Goal: Transaction & Acquisition: Purchase product/service

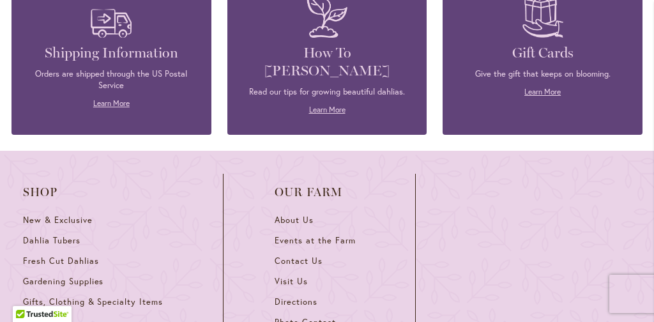
scroll to position [3657, 0]
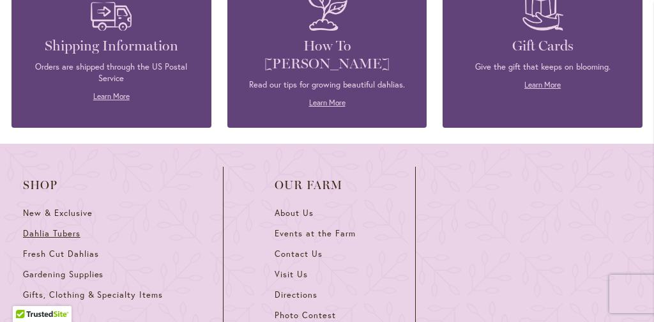
click at [67, 228] on span "Dahlia Tubers" at bounding box center [51, 233] width 57 height 11
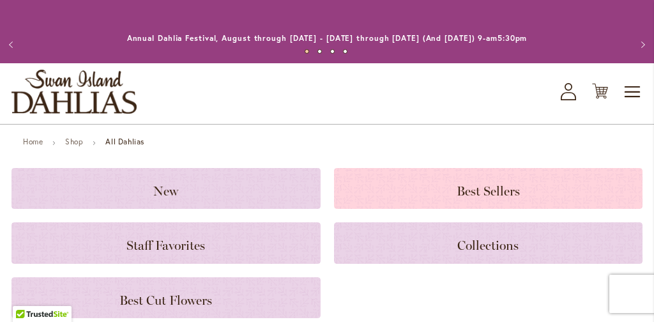
click at [514, 190] on span "Best Sellers" at bounding box center [487, 190] width 63 height 15
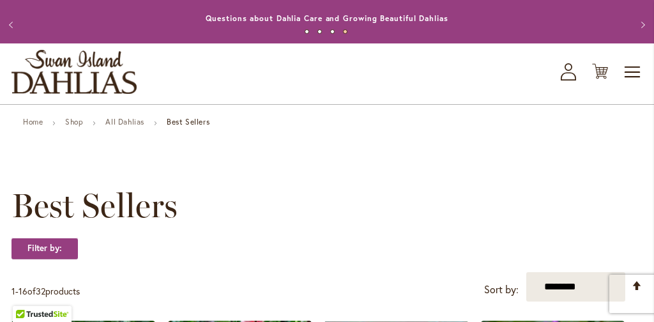
scroll to position [20, 0]
click at [129, 122] on link "All Dahlias" at bounding box center [124, 122] width 39 height 10
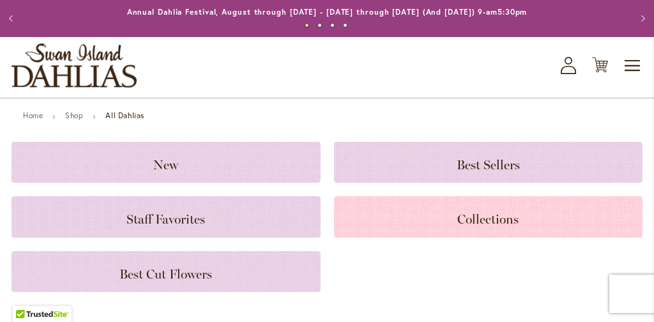
scroll to position [32, 0]
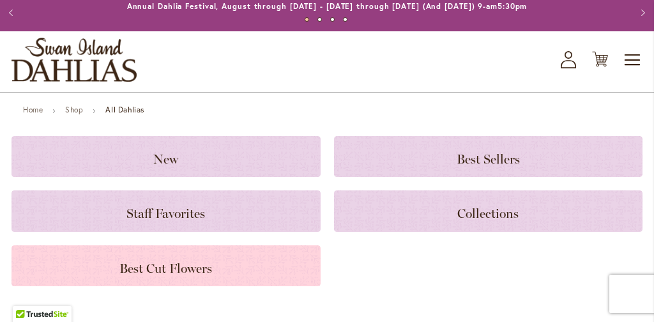
click at [155, 272] on span "Best Cut Flowers" at bounding box center [165, 267] width 93 height 15
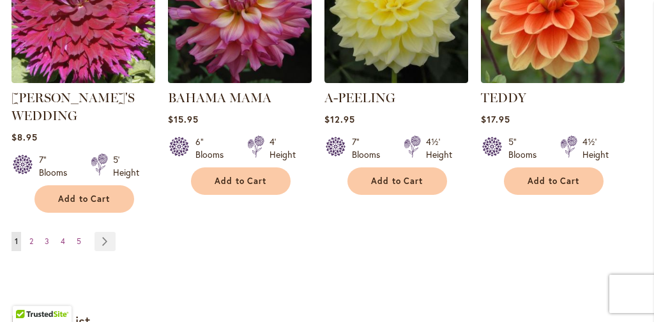
scroll to position [1205, 0]
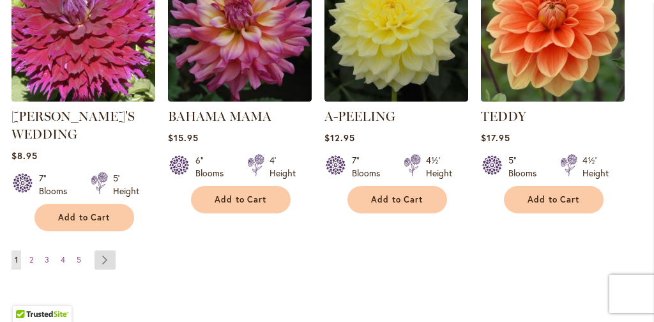
click at [106, 250] on link "Page Next" at bounding box center [104, 259] width 21 height 19
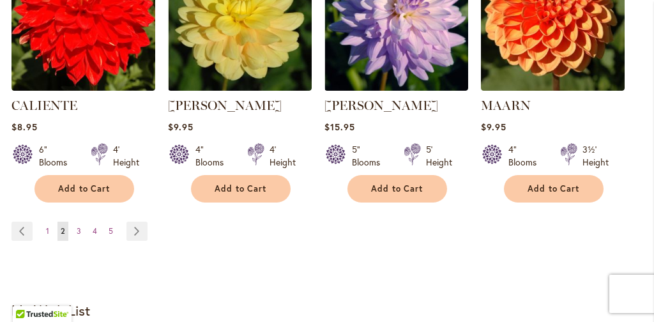
scroll to position [1223, 0]
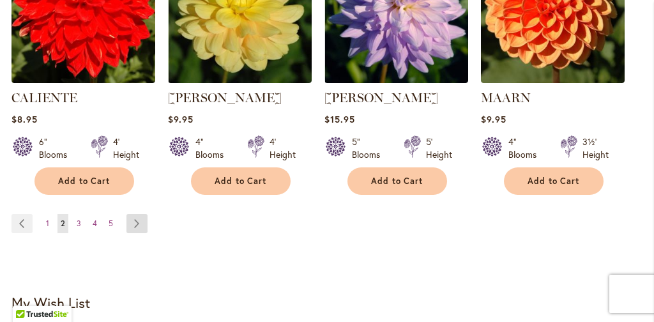
click at [135, 219] on link "Page Next" at bounding box center [136, 223] width 21 height 19
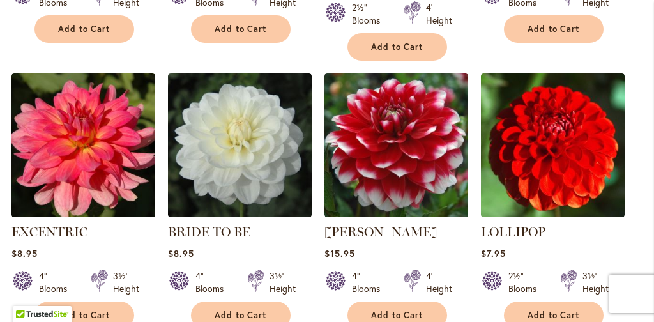
scroll to position [1126, 0]
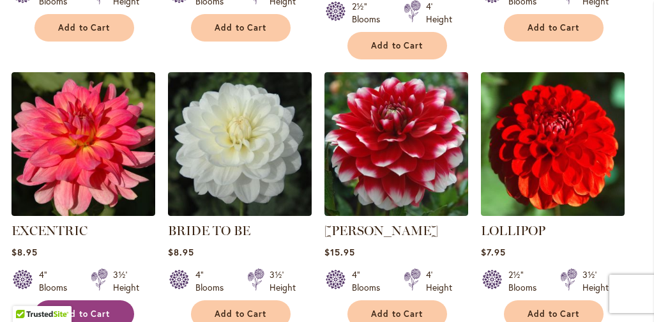
click at [89, 308] on span "Add to Cart" at bounding box center [84, 313] width 52 height 11
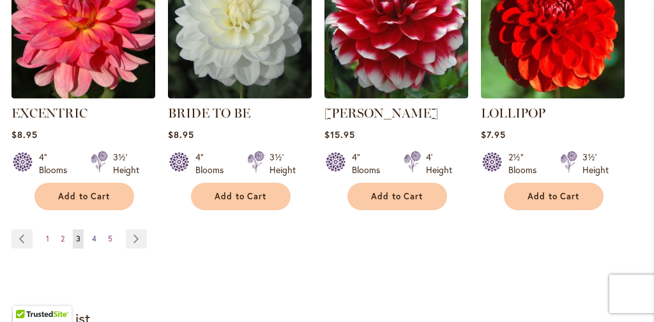
scroll to position [1284, 0]
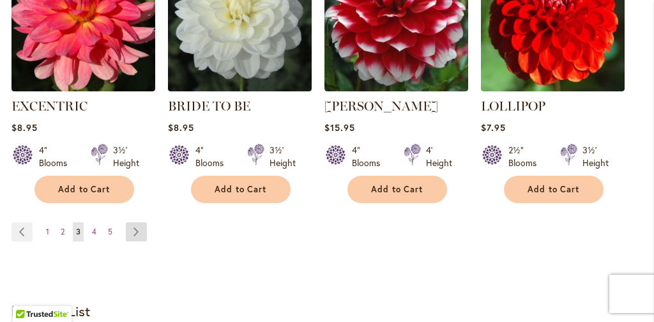
click at [135, 222] on link "Page Next" at bounding box center [136, 231] width 21 height 19
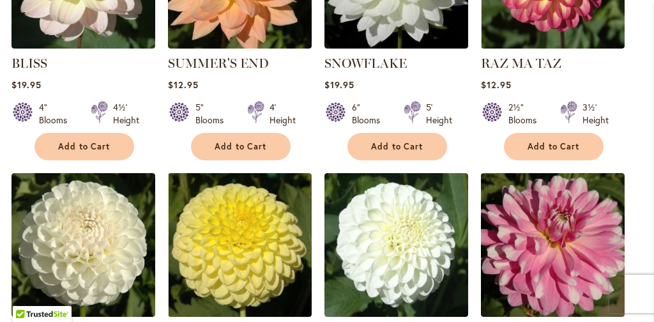
scroll to position [724, 0]
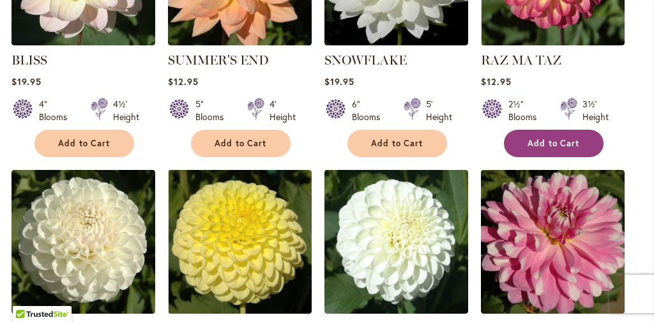
click at [539, 139] on span "Add to Cart" at bounding box center [553, 143] width 52 height 11
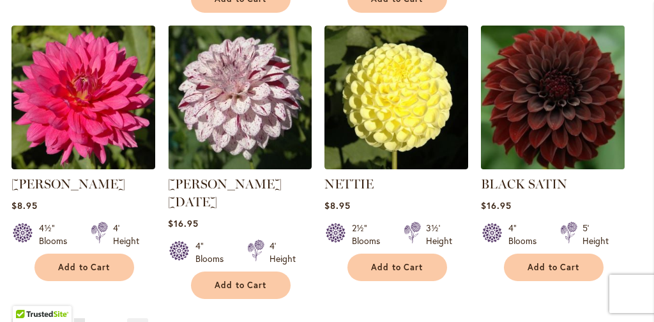
scroll to position [1189, 0]
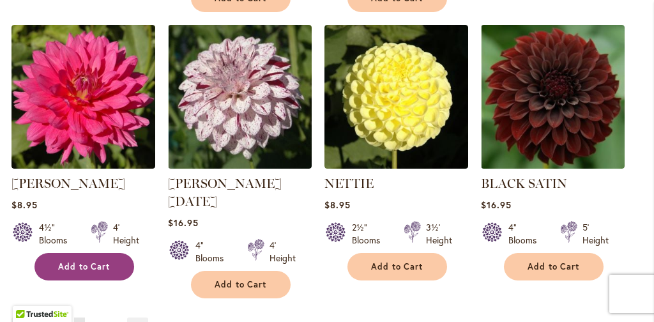
click at [90, 262] on span "Add to Cart" at bounding box center [84, 266] width 52 height 11
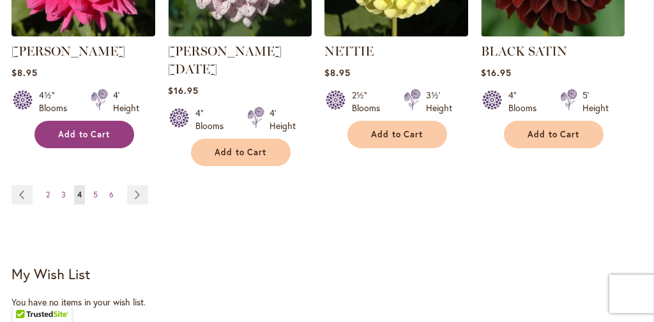
scroll to position [1333, 0]
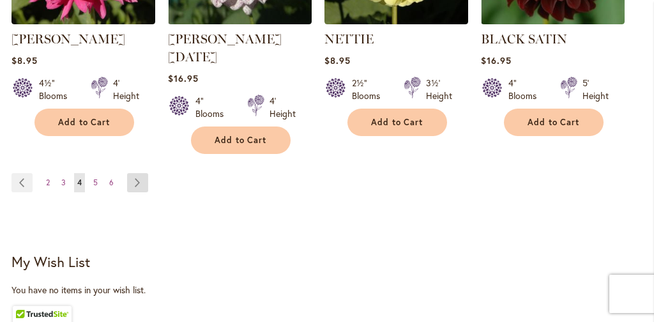
click at [142, 173] on link "Page Next" at bounding box center [137, 182] width 21 height 19
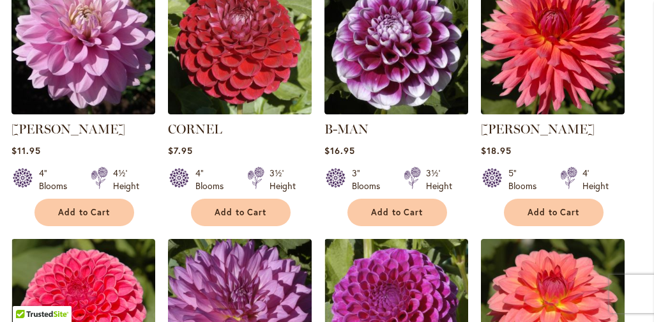
scroll to position [910, 0]
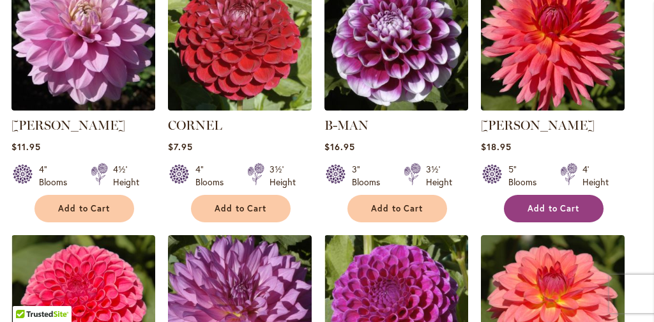
click at [552, 207] on span "Add to Cart" at bounding box center [553, 208] width 52 height 11
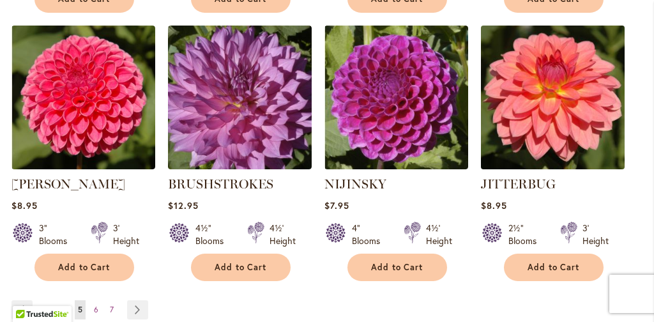
scroll to position [1153, 0]
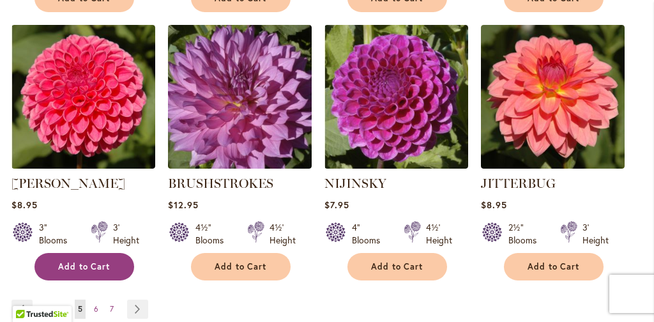
click at [77, 266] on span "Add to Cart" at bounding box center [84, 266] width 52 height 11
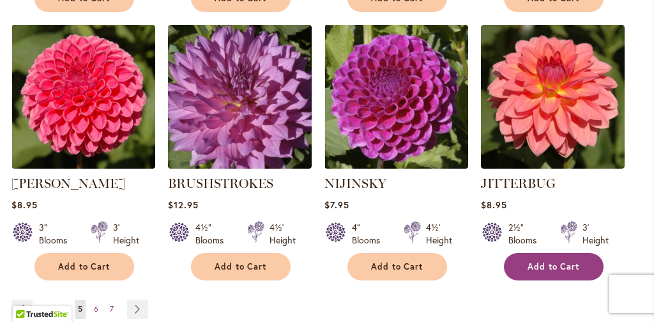
click at [560, 264] on span "Add to Cart" at bounding box center [553, 266] width 52 height 11
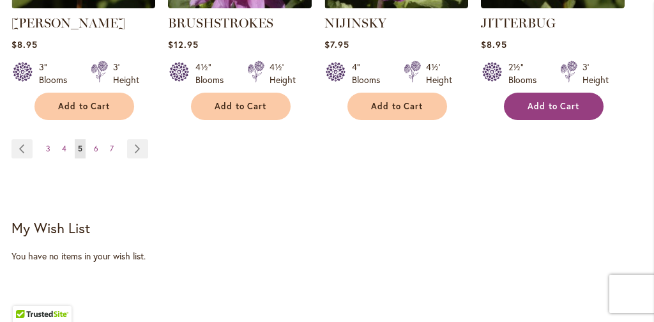
scroll to position [1325, 0]
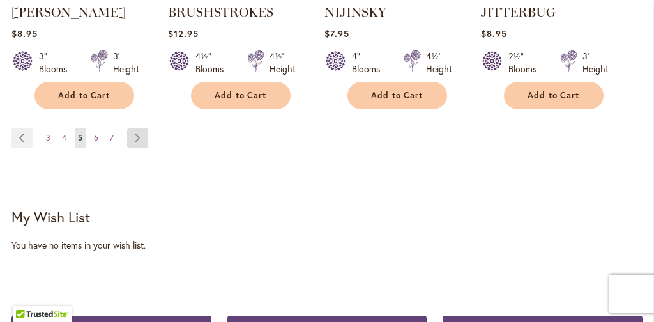
click at [136, 132] on link "Page Next" at bounding box center [137, 137] width 21 height 19
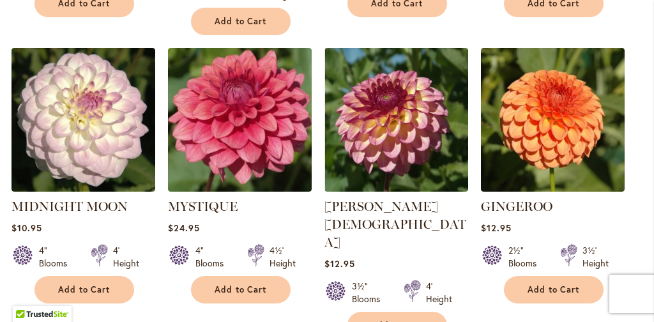
scroll to position [582, 0]
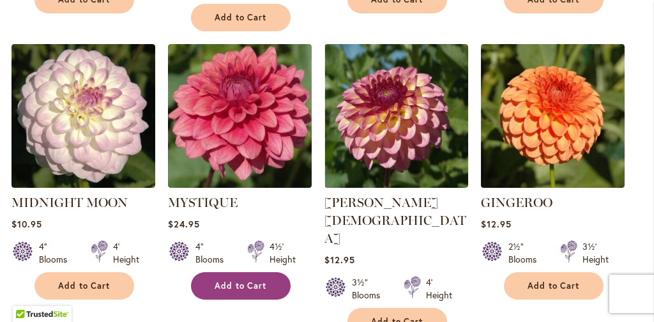
click at [239, 280] on span "Add to Cart" at bounding box center [240, 285] width 52 height 11
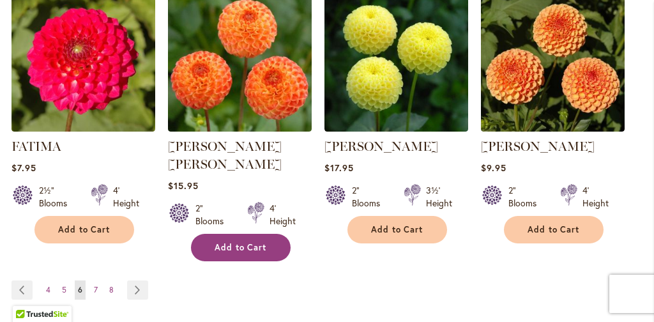
scroll to position [1268, 0]
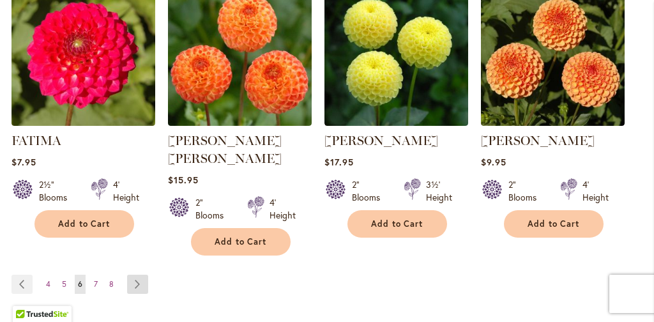
click at [138, 274] on link "Page Next" at bounding box center [137, 283] width 21 height 19
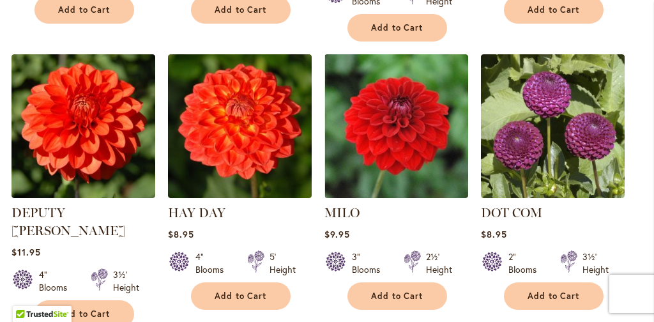
scroll to position [581, 0]
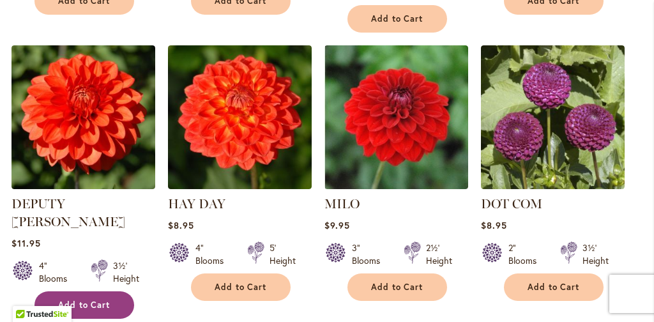
click at [94, 299] on span "Add to Cart" at bounding box center [84, 304] width 52 height 11
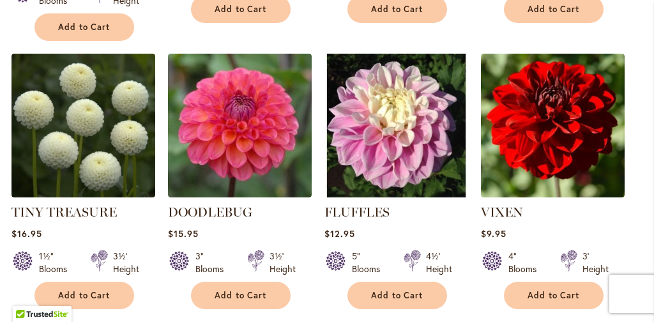
scroll to position [893, 0]
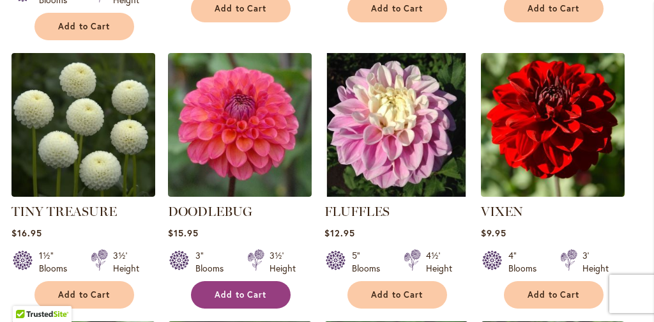
click at [227, 289] on span "Add to Cart" at bounding box center [240, 294] width 52 height 11
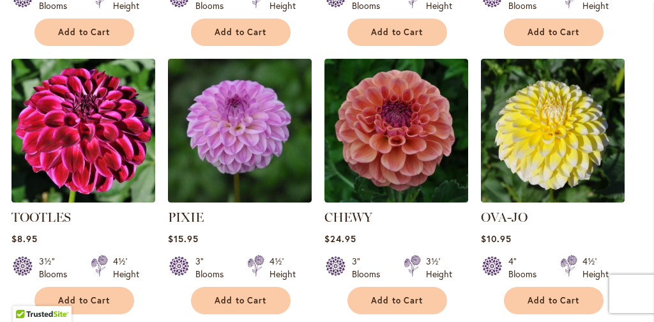
scroll to position [1156, 0]
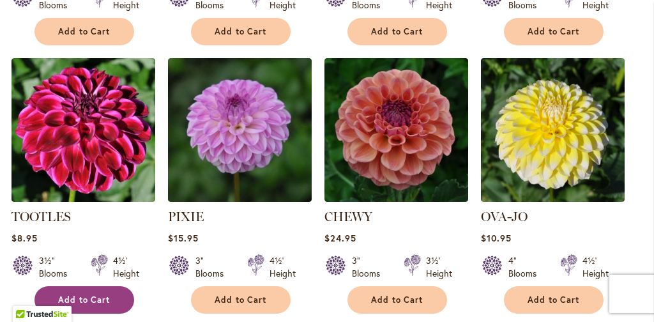
click at [89, 294] on span "Add to Cart" at bounding box center [84, 299] width 52 height 11
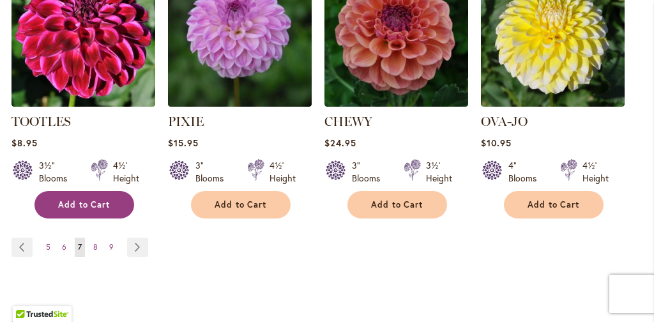
scroll to position [1252, 0]
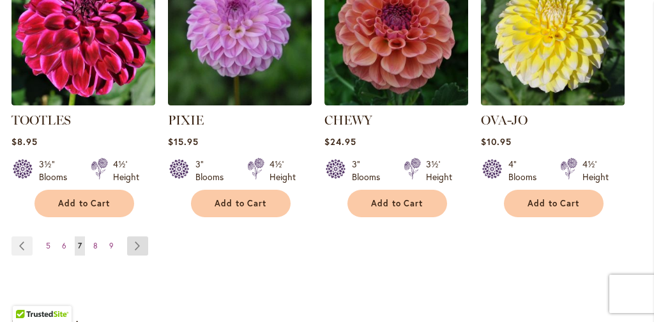
click at [139, 236] on link "Page Next" at bounding box center [137, 245] width 21 height 19
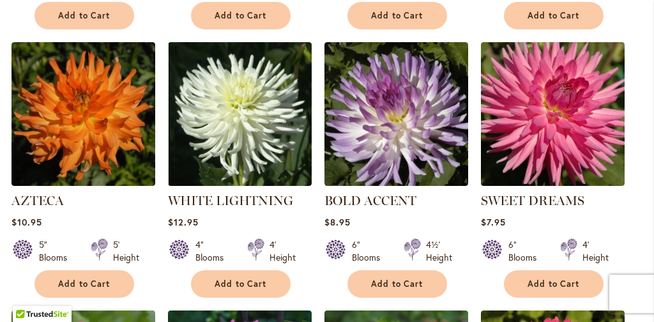
scroll to position [571, 0]
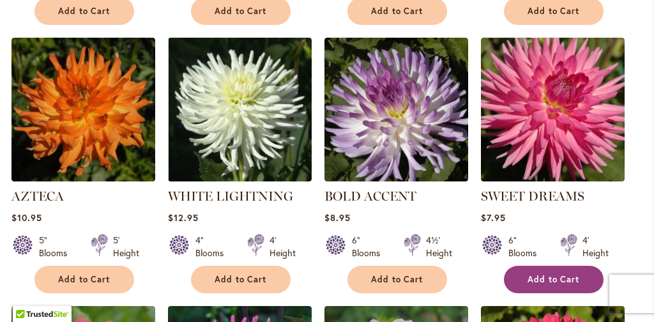
click at [539, 278] on span "Add to Cart" at bounding box center [553, 279] width 52 height 11
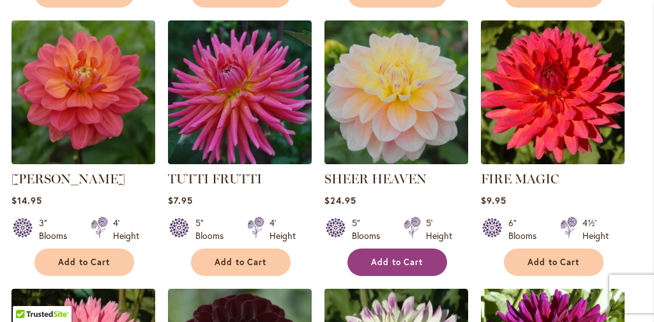
scroll to position [895, 0]
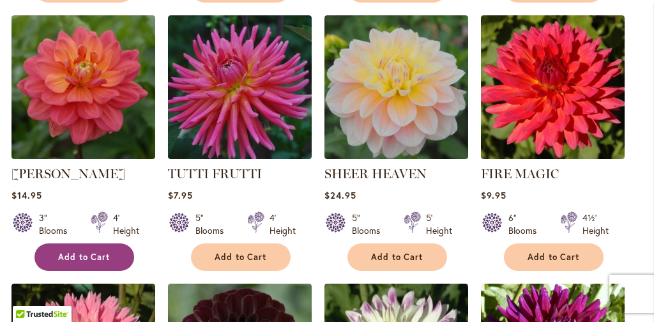
click at [87, 248] on button "Add to Cart" at bounding box center [84, 256] width 100 height 27
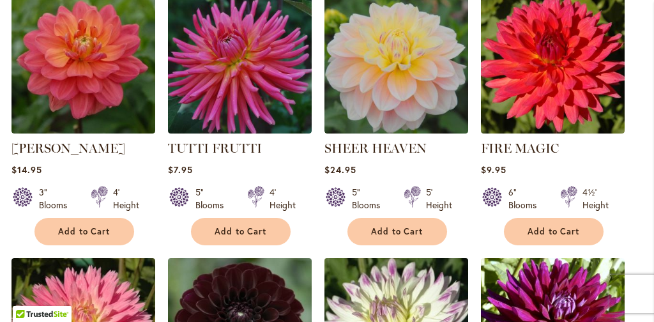
scroll to position [923, 0]
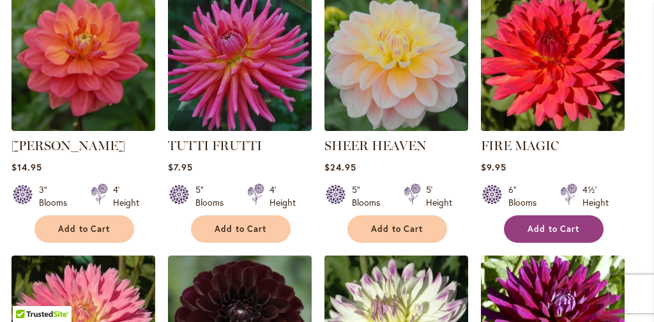
click at [552, 225] on span "Add to Cart" at bounding box center [553, 228] width 52 height 11
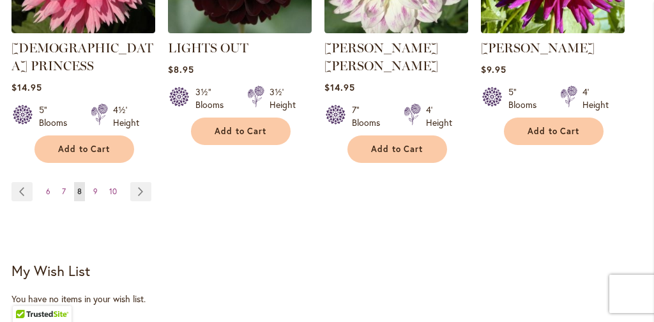
scroll to position [1292, 0]
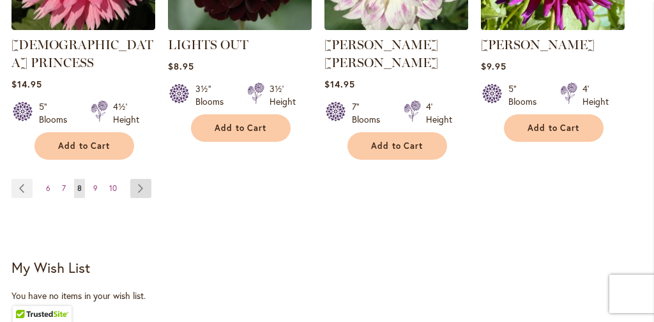
click at [142, 179] on link "Page Next" at bounding box center [140, 188] width 21 height 19
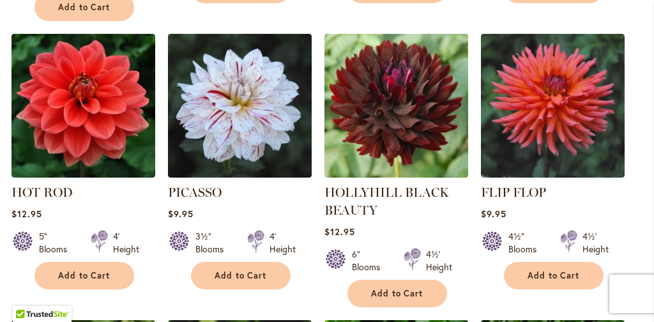
scroll to position [593, 0]
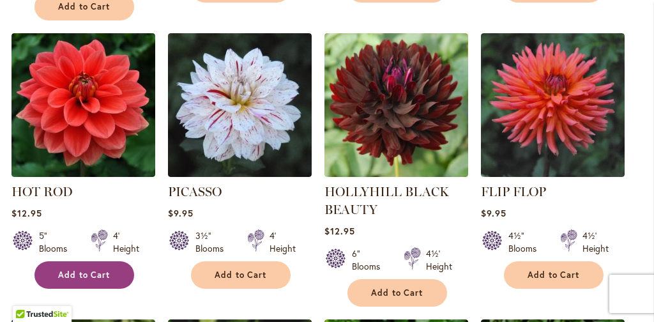
click at [86, 269] on span "Add to Cart" at bounding box center [84, 274] width 52 height 11
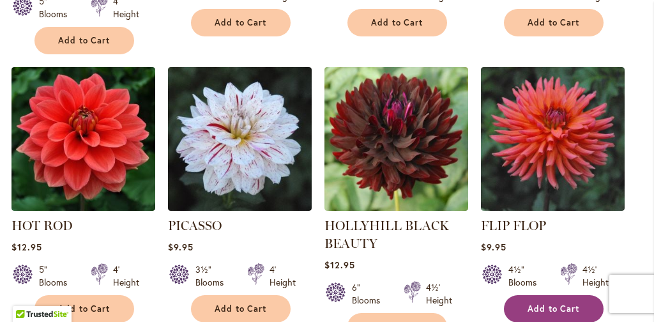
click at [555, 295] on button "Add to Cart" at bounding box center [554, 308] width 100 height 27
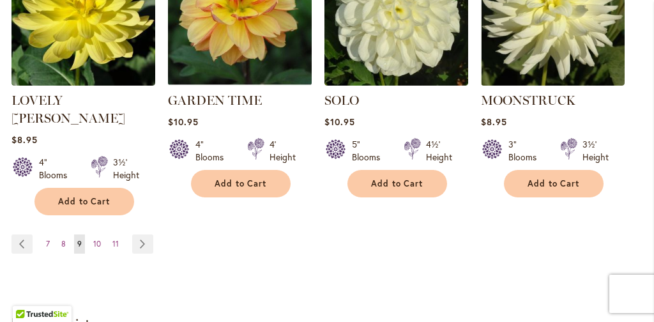
scroll to position [1277, 0]
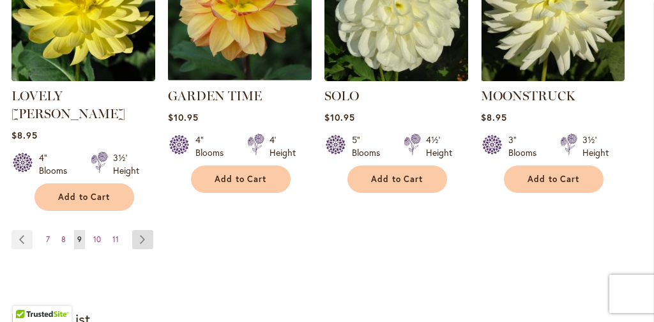
click at [146, 230] on link "Page Next" at bounding box center [142, 239] width 21 height 19
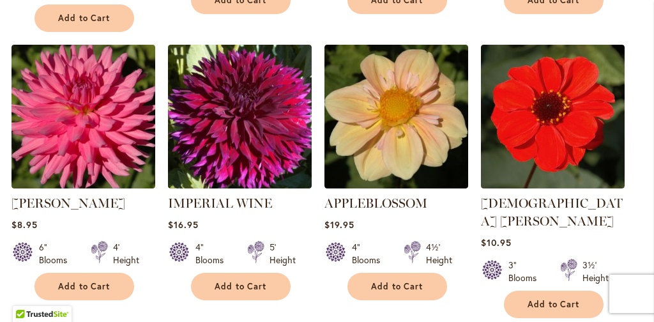
scroll to position [583, 0]
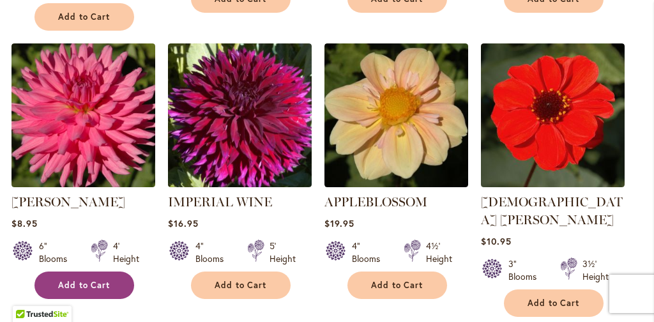
click at [76, 280] on span "Add to Cart" at bounding box center [84, 285] width 52 height 11
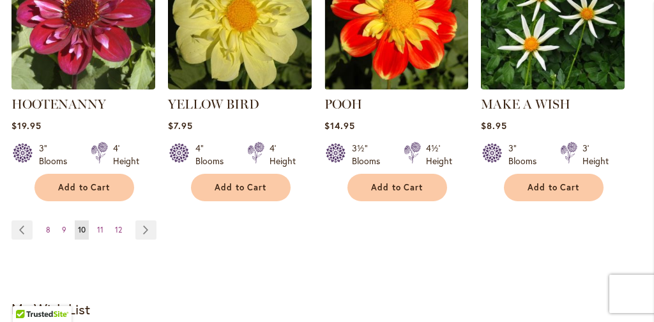
scroll to position [1271, 0]
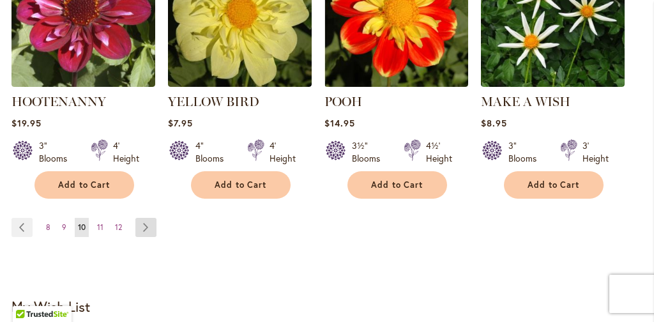
click at [145, 218] on link "Page Next" at bounding box center [145, 227] width 21 height 19
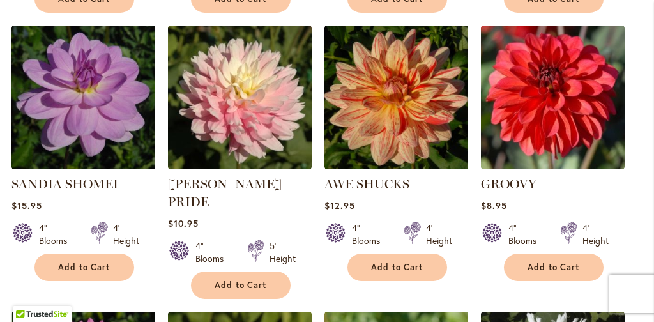
scroll to position [589, 0]
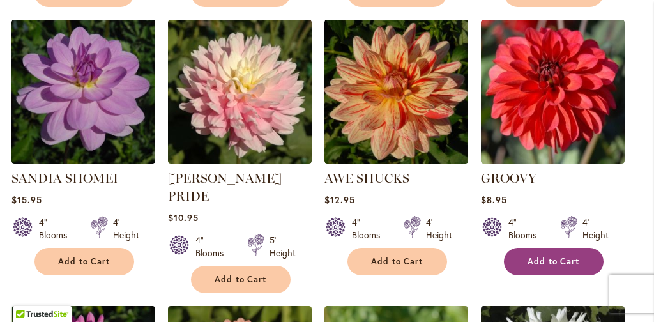
click at [548, 260] on span "Add to Cart" at bounding box center [553, 261] width 52 height 11
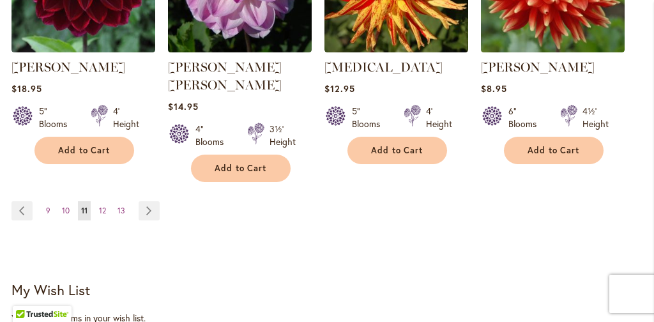
scroll to position [1310, 0]
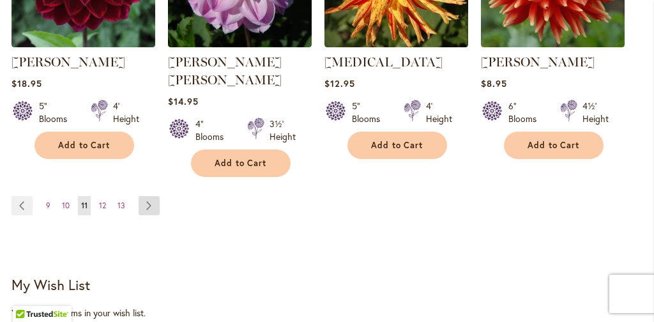
click at [150, 196] on link "Page Next" at bounding box center [149, 205] width 21 height 19
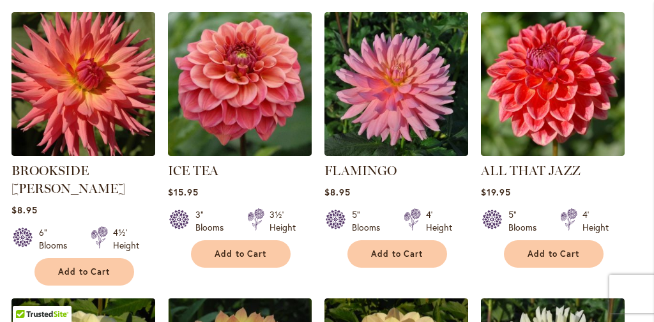
scroll to position [613, 0]
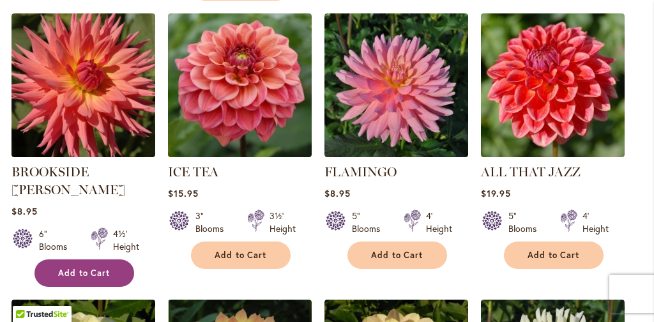
click at [86, 267] on span "Add to Cart" at bounding box center [84, 272] width 52 height 11
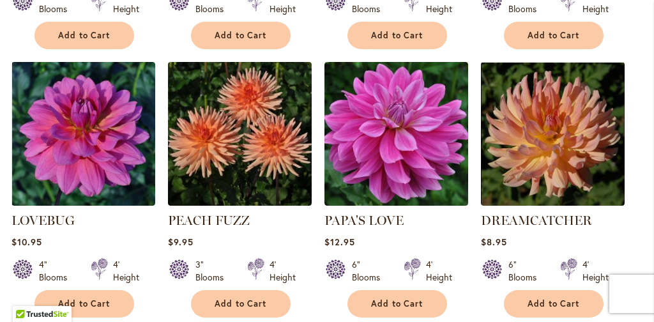
scroll to position [1157, 0]
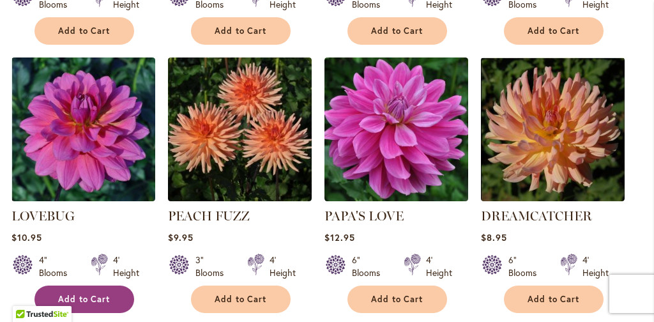
click at [84, 294] on span "Add to Cart" at bounding box center [84, 299] width 52 height 11
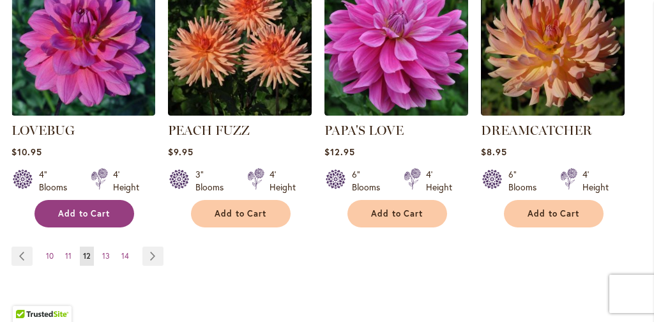
scroll to position [1243, 0]
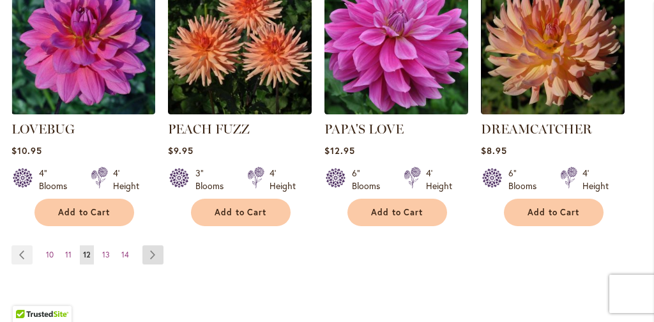
click at [154, 245] on link "Page Next" at bounding box center [152, 254] width 21 height 19
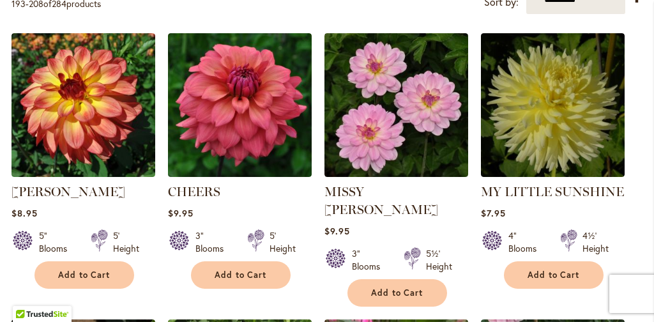
scroll to position [313, 0]
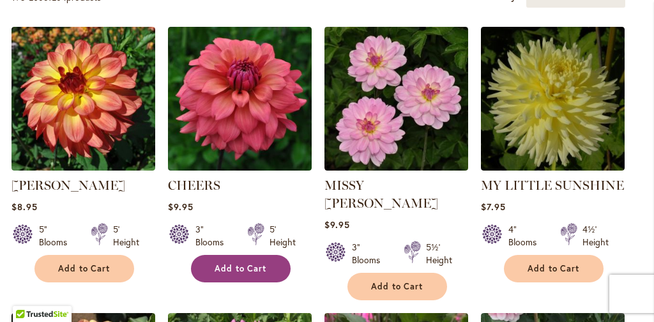
click at [232, 267] on span "Add to Cart" at bounding box center [240, 268] width 52 height 11
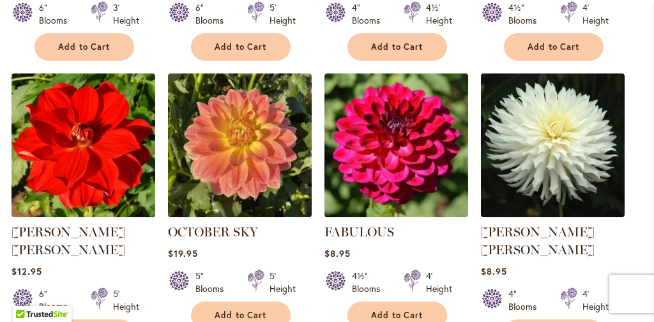
scroll to position [863, 0]
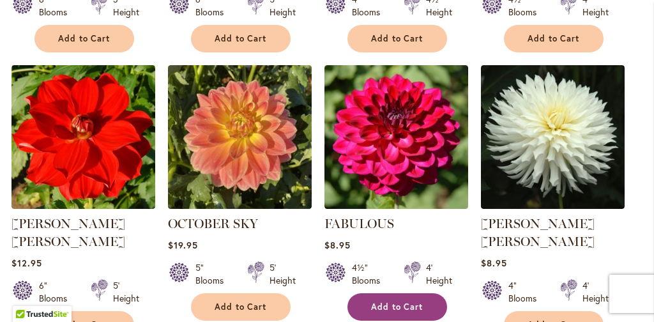
click at [387, 301] on span "Add to Cart" at bounding box center [397, 306] width 52 height 11
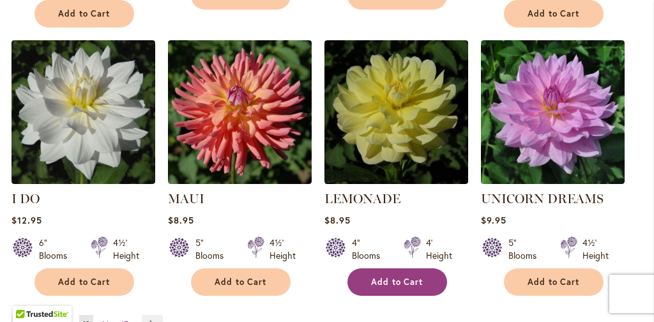
scroll to position [1178, 0]
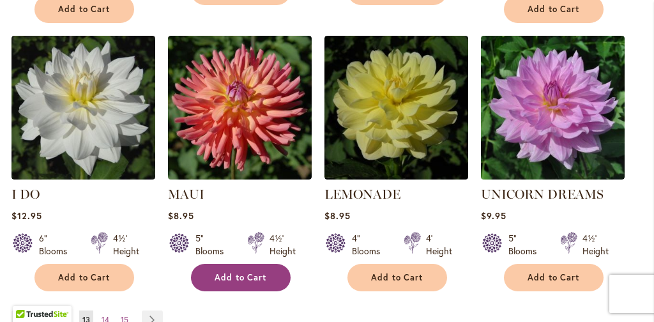
click at [248, 272] on span "Add to Cart" at bounding box center [240, 277] width 52 height 11
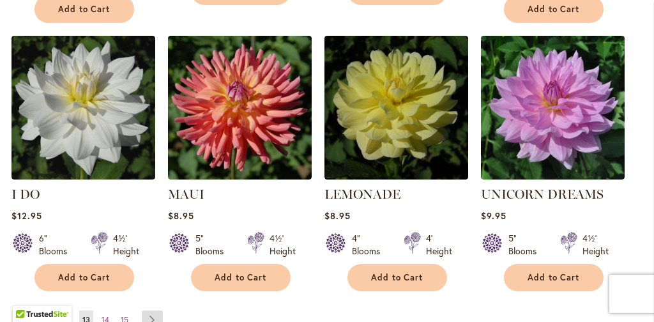
click at [153, 310] on link "Page Next" at bounding box center [152, 319] width 21 height 19
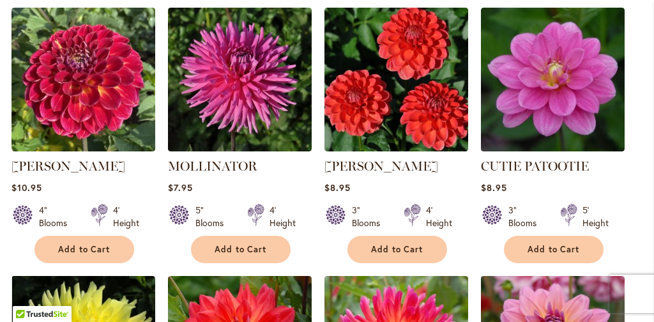
scroll to position [333, 0]
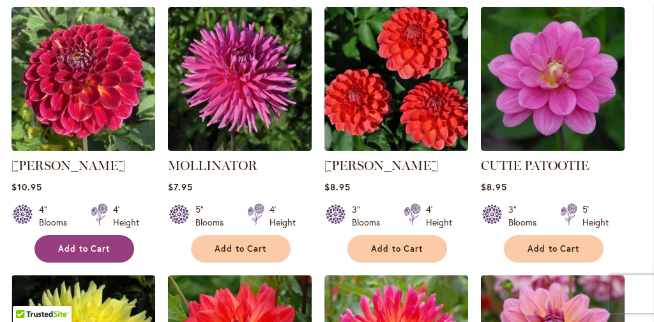
click at [80, 246] on span "Add to Cart" at bounding box center [84, 248] width 52 height 11
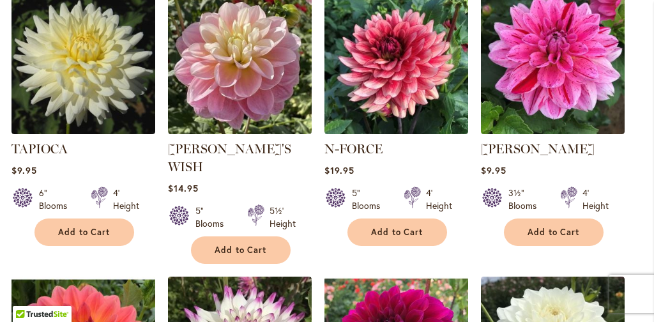
scroll to position [921, 0]
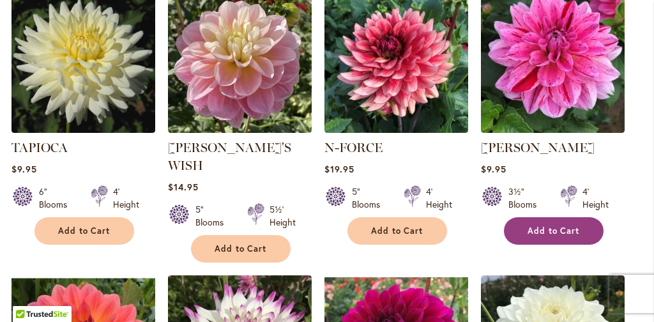
click at [561, 230] on span "Add to Cart" at bounding box center [553, 230] width 52 height 11
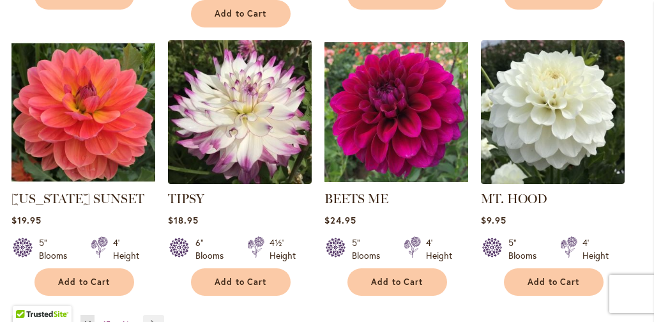
scroll to position [1157, 0]
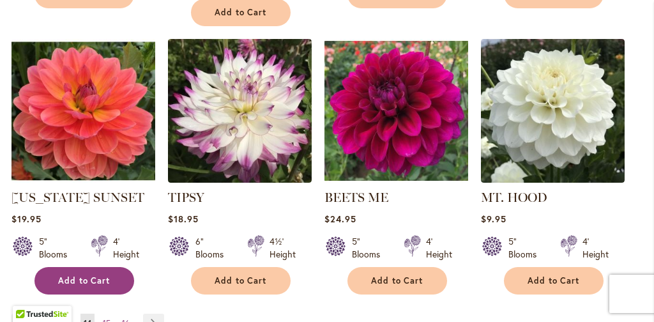
click at [89, 275] on span "Add to Cart" at bounding box center [84, 280] width 52 height 11
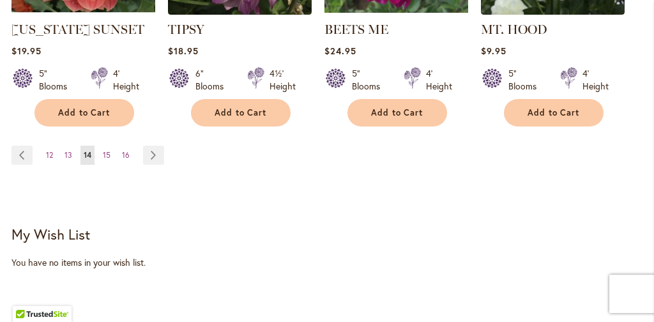
scroll to position [1326, 0]
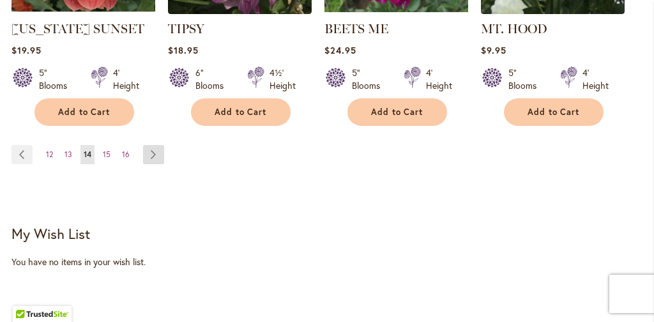
click at [154, 145] on link "Page Next" at bounding box center [153, 154] width 21 height 19
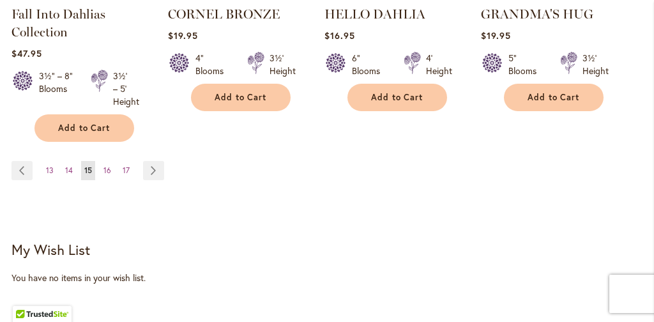
scroll to position [1328, 0]
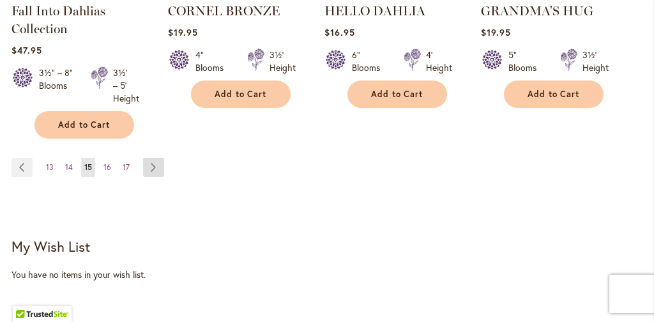
click at [150, 158] on link "Page Next" at bounding box center [153, 167] width 21 height 19
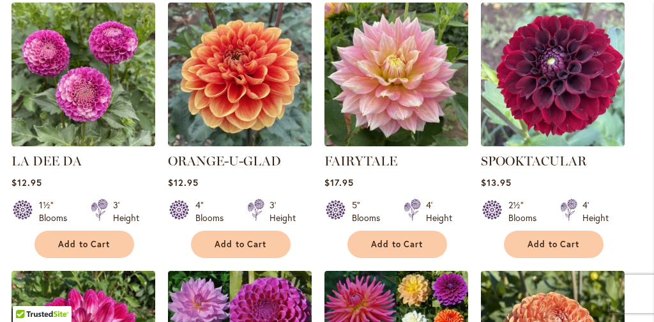
scroll to position [345, 0]
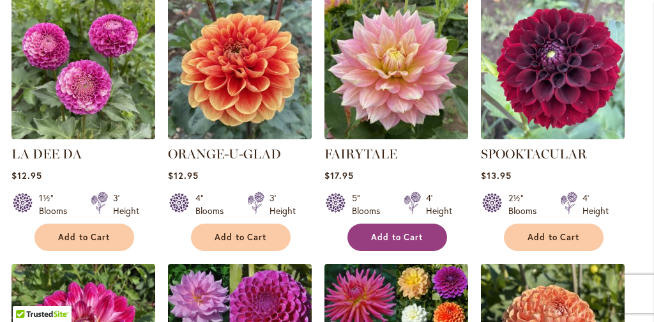
click at [394, 236] on span "Add to Cart" at bounding box center [397, 237] width 52 height 11
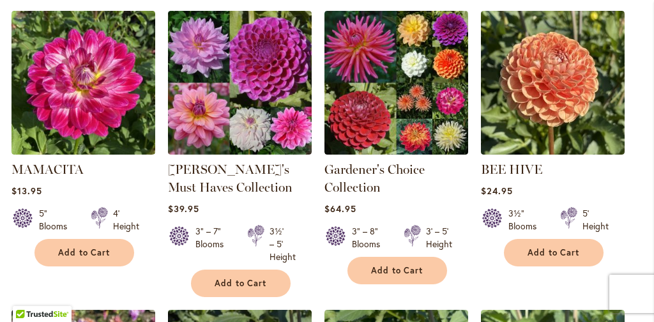
scroll to position [633, 0]
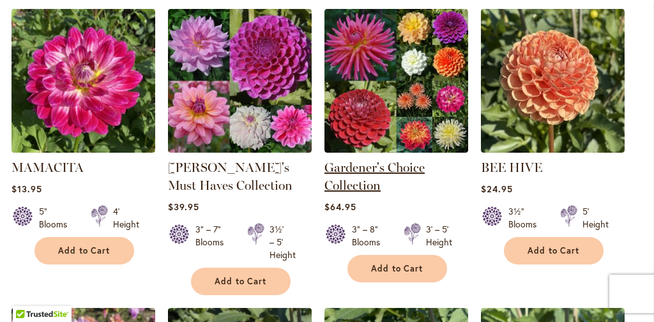
click at [405, 167] on link "Gardener's Choice Collection" at bounding box center [374, 176] width 100 height 33
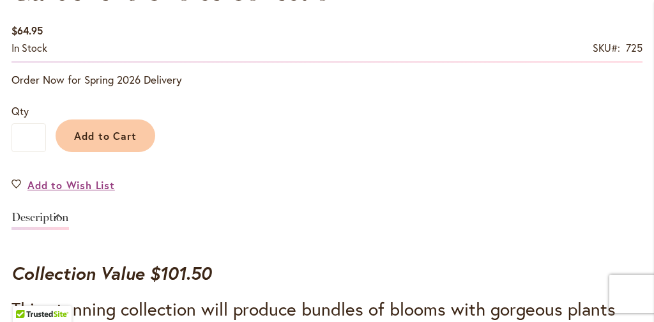
scroll to position [856, 0]
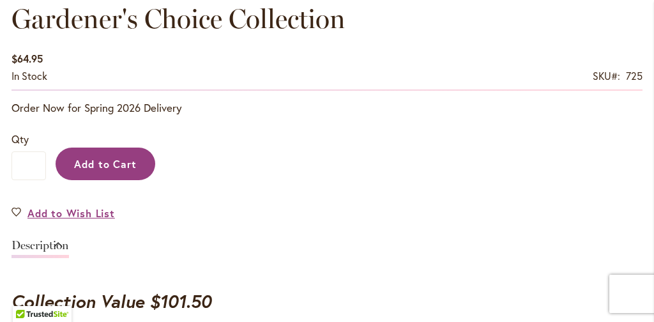
click at [111, 166] on span "Add to Cart" at bounding box center [105, 163] width 63 height 13
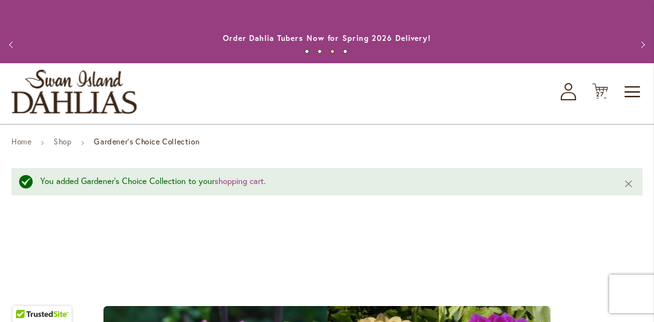
scroll to position [0, 0]
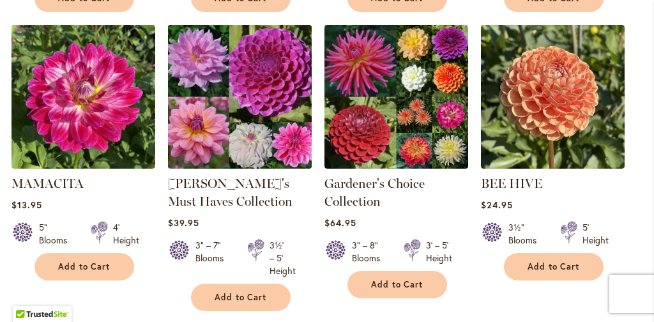
scroll to position [583, 0]
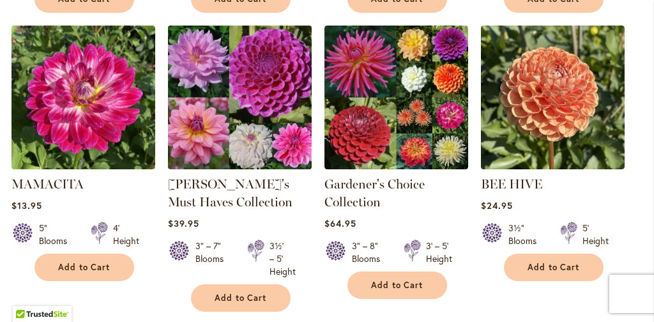
click at [196, 80] on img at bounding box center [239, 97] width 151 height 151
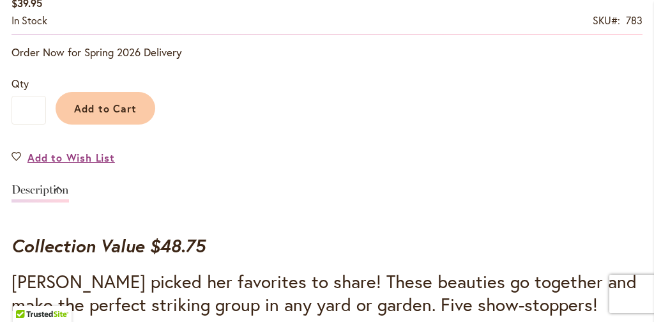
scroll to position [914, 0]
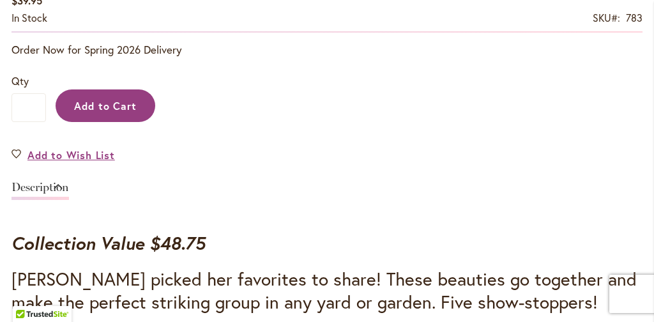
click at [119, 94] on button "Add to Cart" at bounding box center [106, 105] width 100 height 33
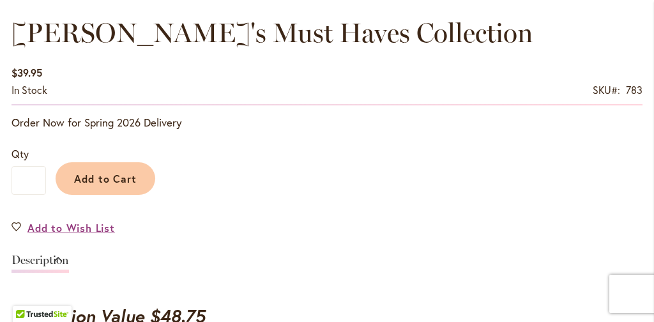
scroll to position [874, 0]
